Goal: Check status: Check status

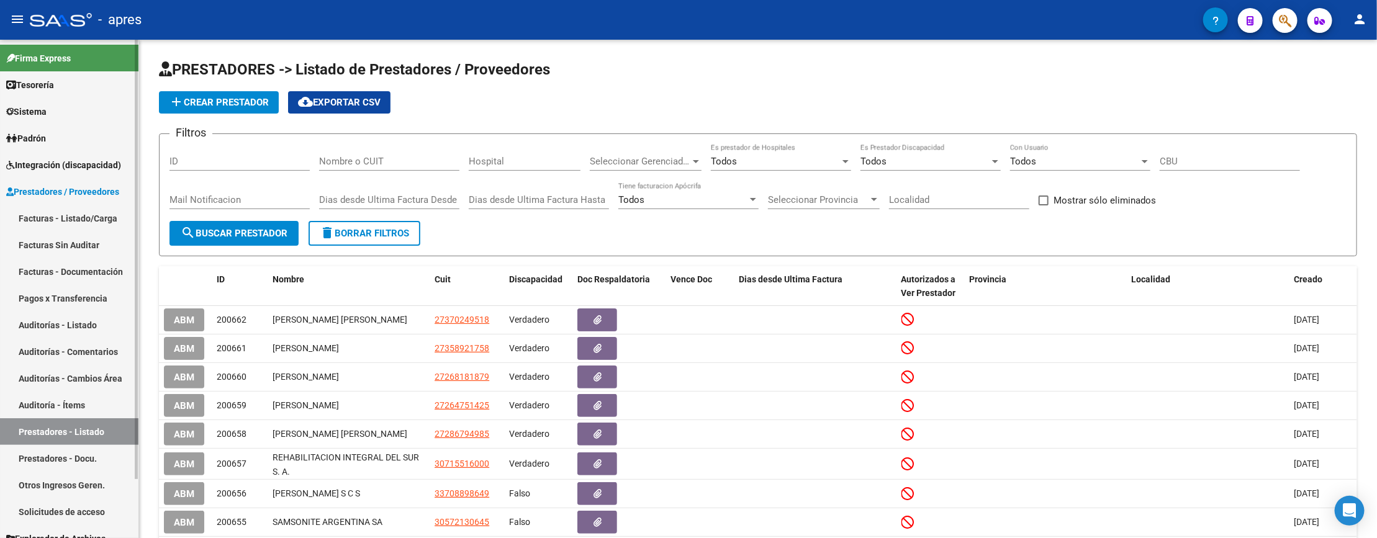
scroll to position [67, 0]
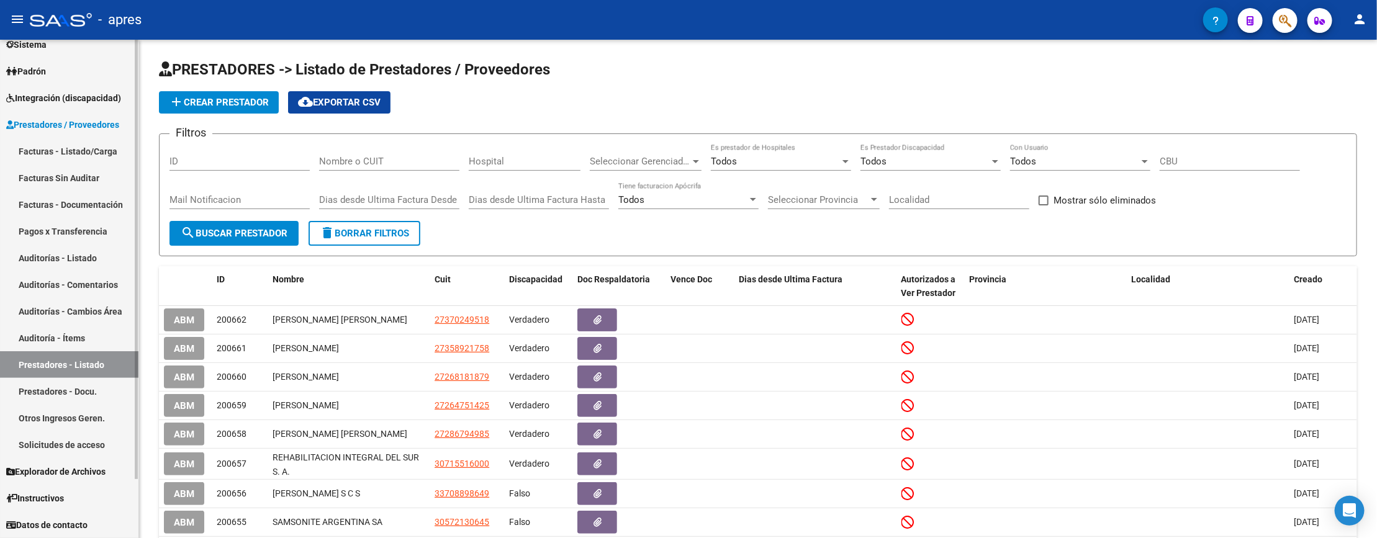
click at [63, 103] on span "Integración (discapacidad)" at bounding box center [63, 98] width 115 height 14
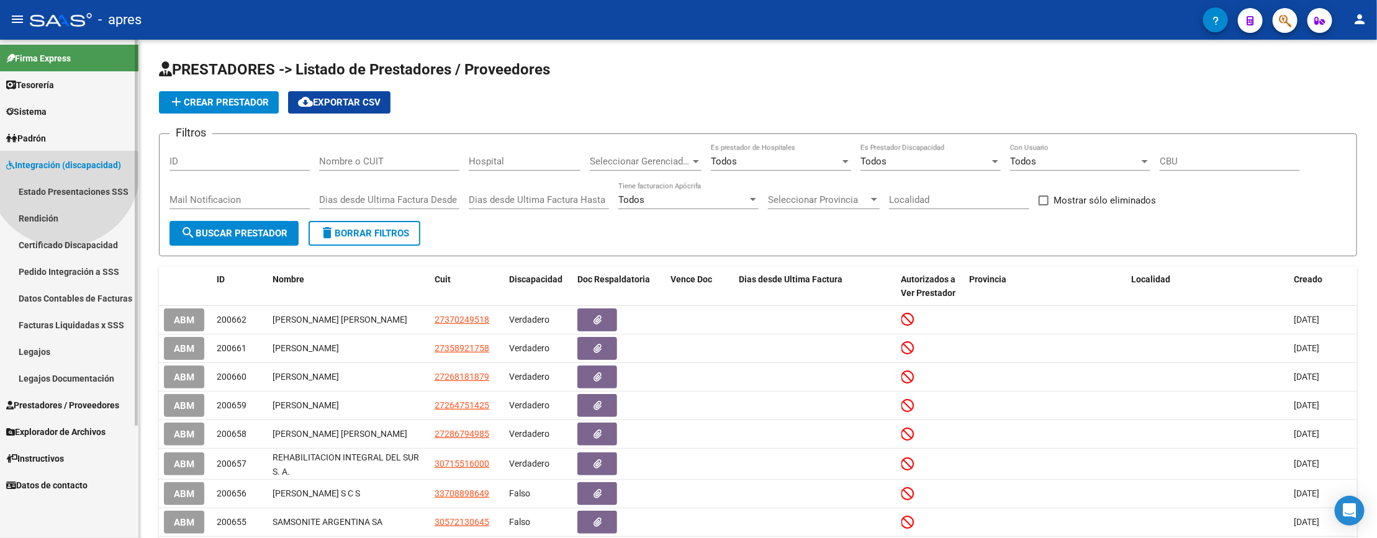
scroll to position [0, 0]
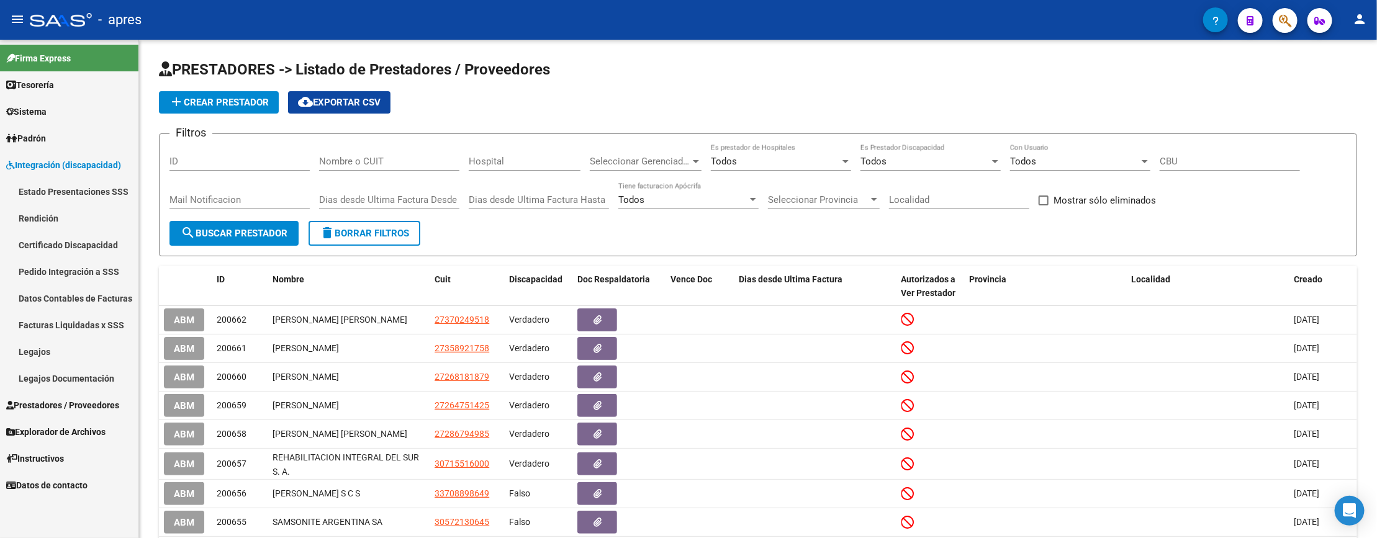
click at [47, 358] on link "Legajos" at bounding box center [69, 351] width 138 height 27
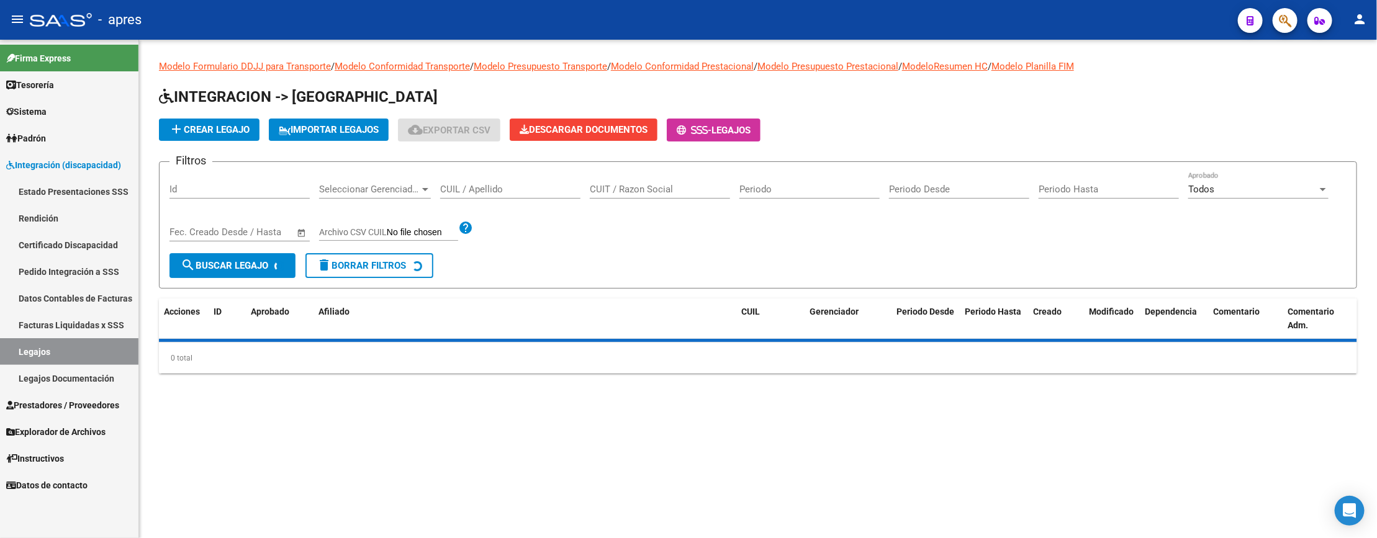
click at [475, 192] on input "CUIL / Apellido" at bounding box center [510, 189] width 140 height 11
paste input "27582165128"
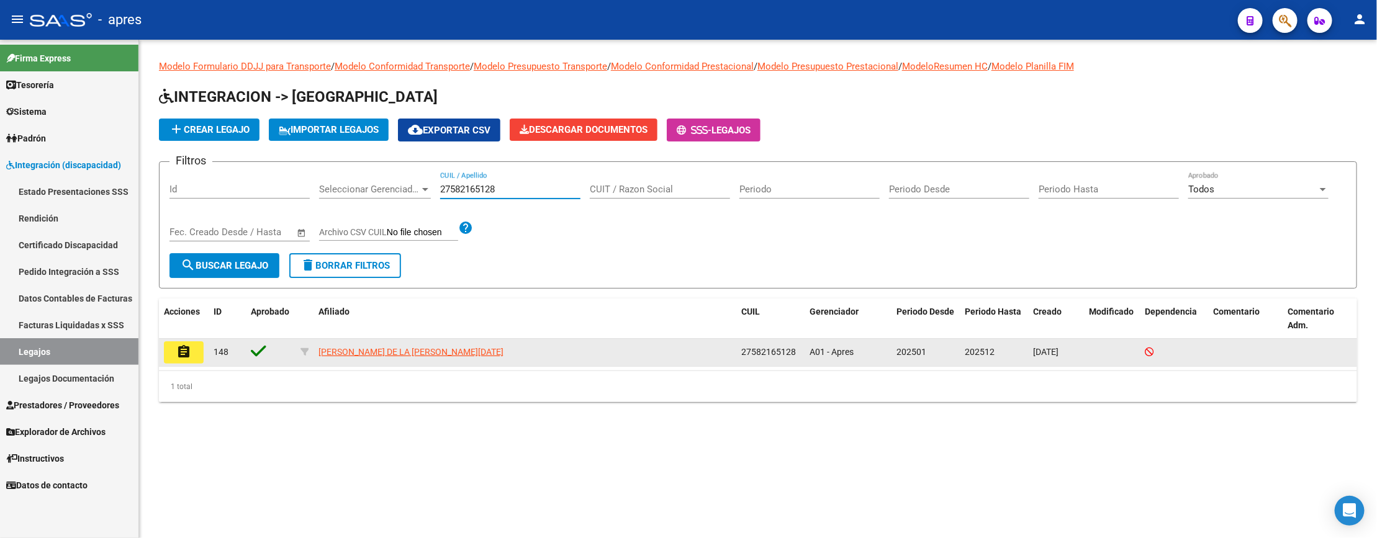
type input "27582165128"
click at [196, 359] on button "assignment" at bounding box center [184, 352] width 40 height 22
